Goal: Information Seeking & Learning: Learn about a topic

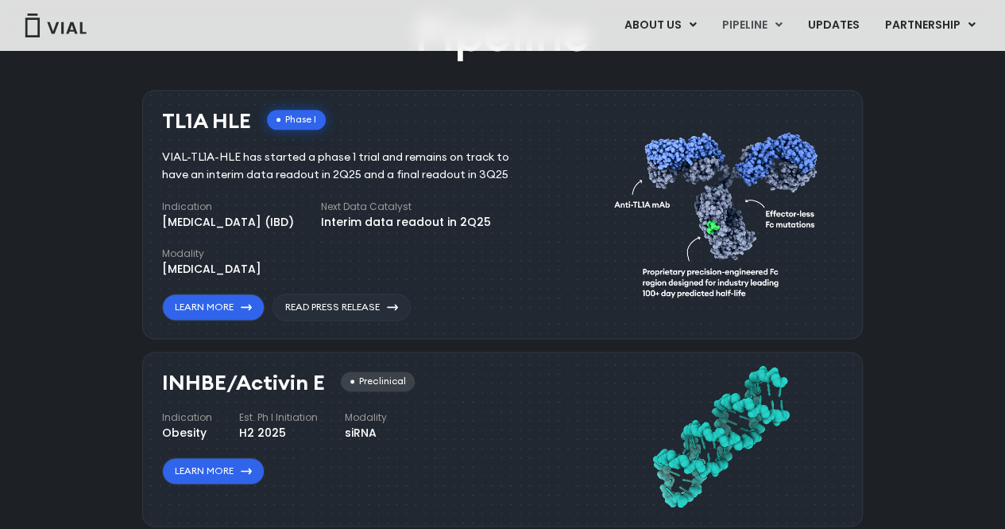
scroll to position [976, 0]
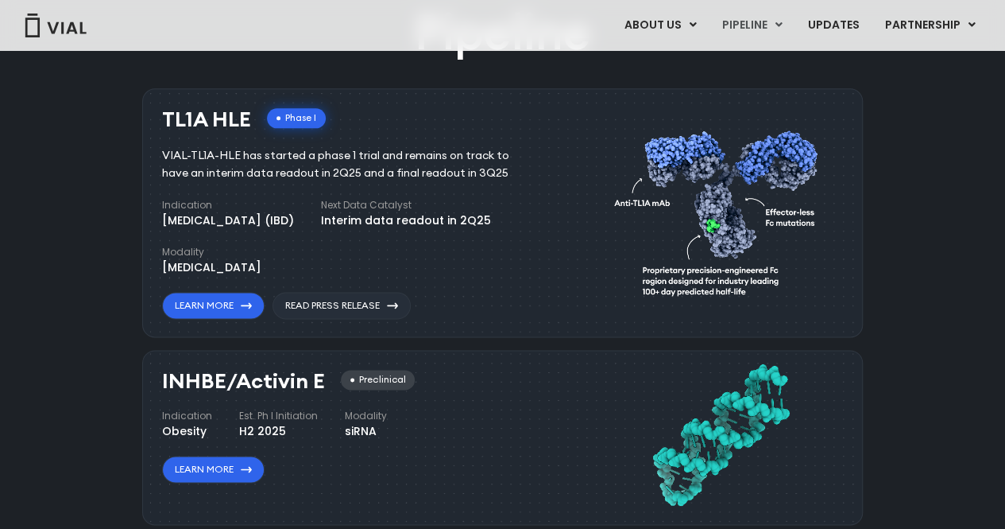
drag, startPoint x: 382, startPoint y: 161, endPoint x: 494, endPoint y: 169, distance: 113.1
click at [494, 169] on div "VIAL-TL1A-HLE has started a phase 1 trial and remains on track to have an inter…" at bounding box center [347, 164] width 371 height 35
drag, startPoint x: 494, startPoint y: 169, endPoint x: 257, endPoint y: 166, distance: 237.7
click at [257, 166] on div "VIAL-TL1A-HLE has started a phase 1 trial and remains on track to have an inter…" at bounding box center [347, 164] width 371 height 35
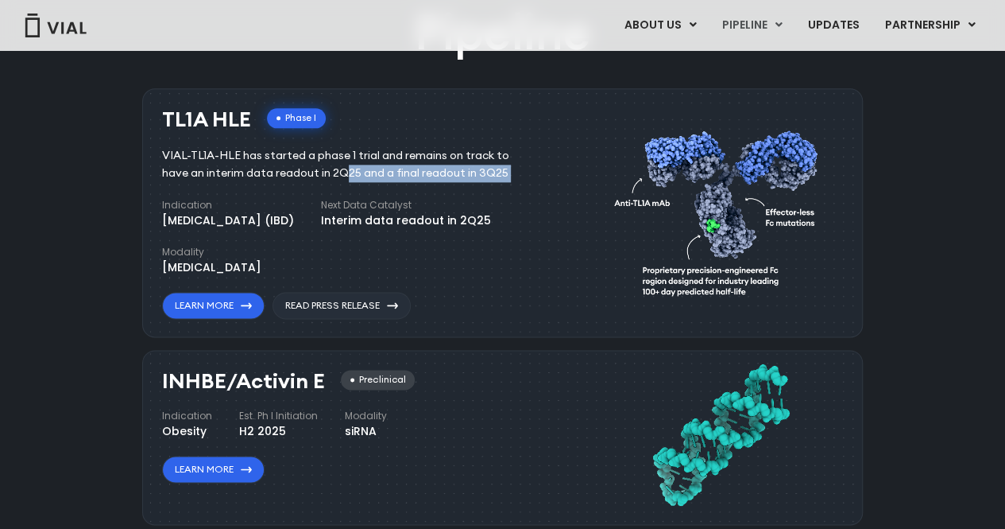
click at [257, 166] on div "VIAL-TL1A-HLE has started a phase 1 trial and remains on track to have an inter…" at bounding box center [347, 164] width 371 height 35
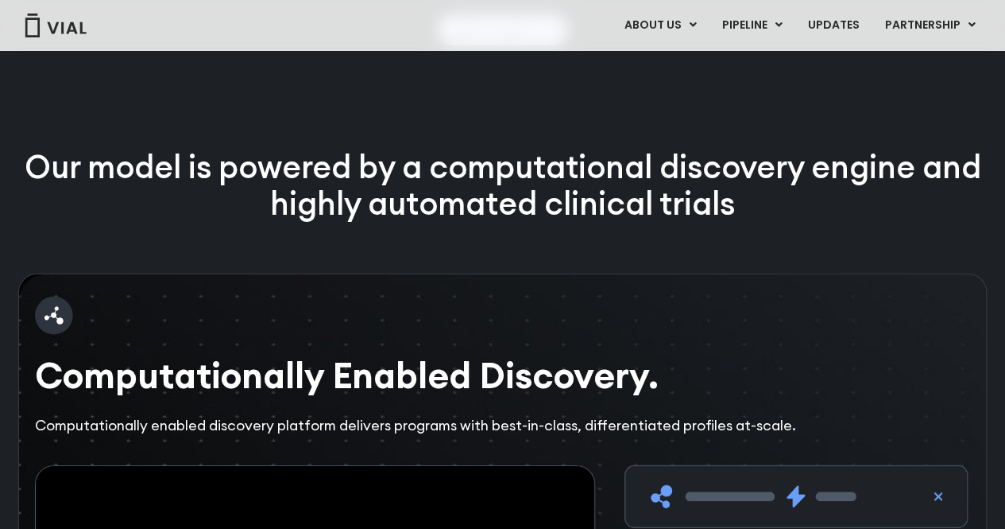
scroll to position [2051, 0]
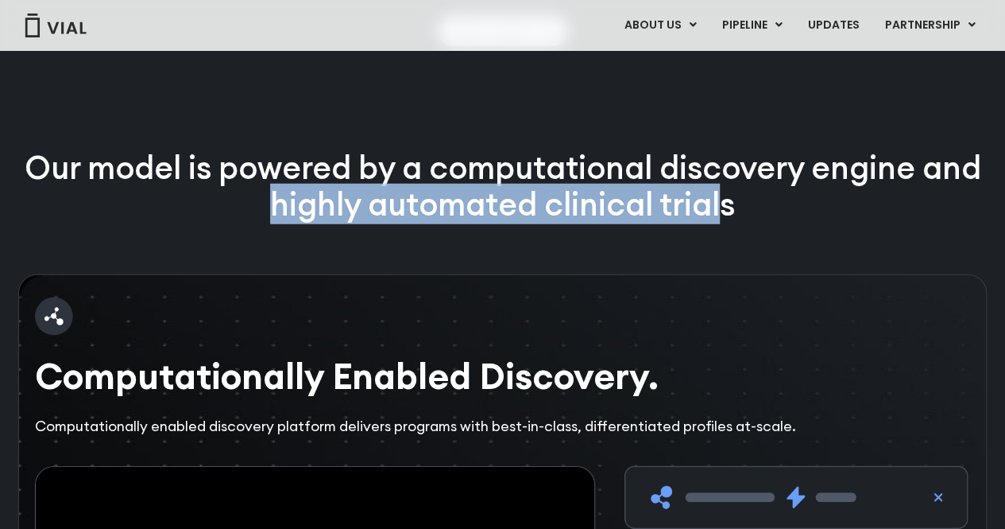
drag, startPoint x: 265, startPoint y: 238, endPoint x: 724, endPoint y: 256, distance: 459.8
click at [724, 223] on p "Our model is powered by a computational discovery engine and highly automated c…" at bounding box center [502, 186] width 969 height 74
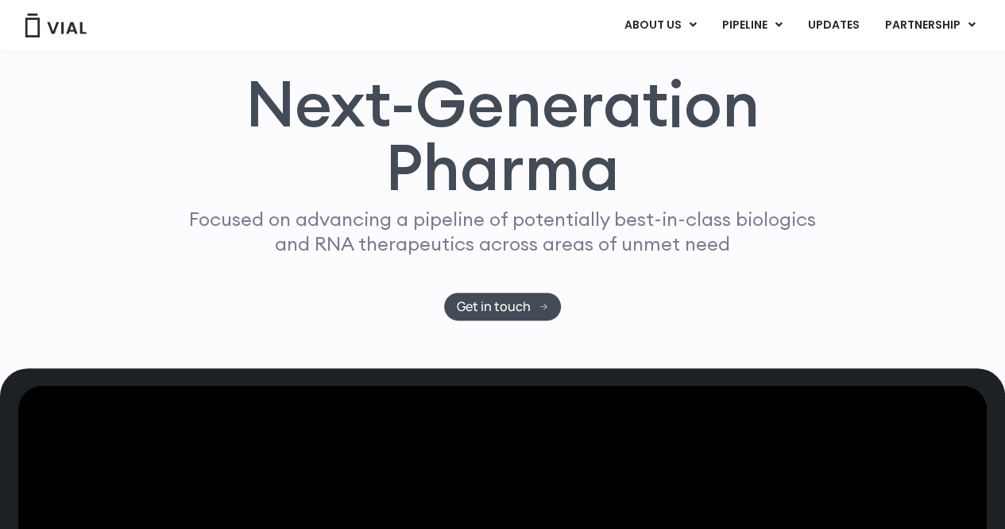
scroll to position [0, 0]
